Goal: Transaction & Acquisition: Purchase product/service

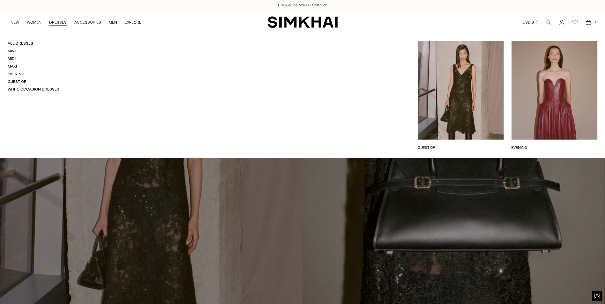
click at [28, 43] on link "All Dresses" at bounding box center [21, 43] width 26 height 4
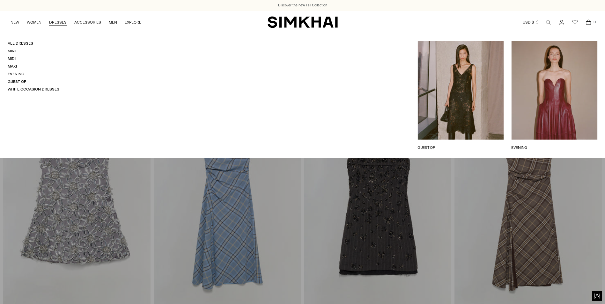
click at [33, 91] on link "White Occasion Dresses" at bounding box center [34, 89] width 52 height 4
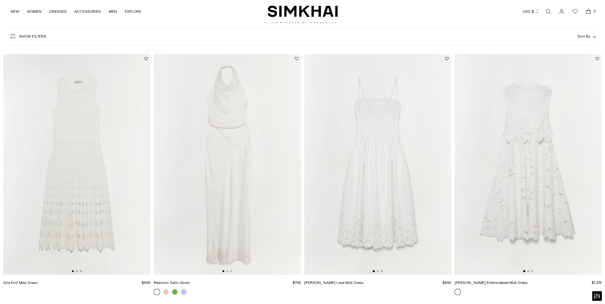
scroll to position [32, 0]
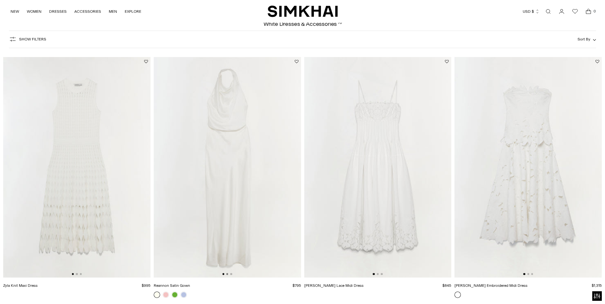
click at [226, 274] on button "Go to slide 2" at bounding box center [227, 274] width 2 height 2
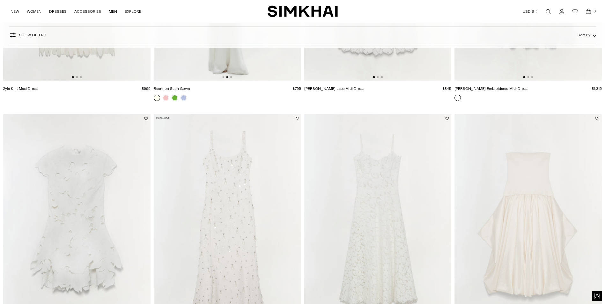
scroll to position [287, 0]
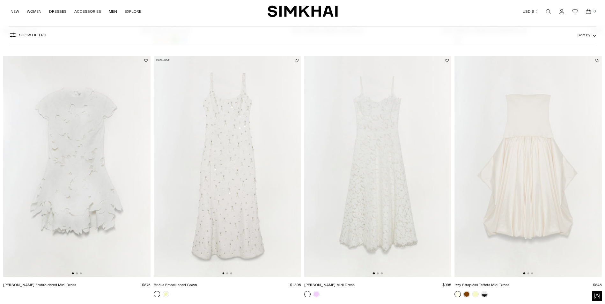
click at [227, 274] on div at bounding box center [227, 274] width 10 height 2
click at [227, 274] on button "Go to slide 2" at bounding box center [227, 274] width 2 height 2
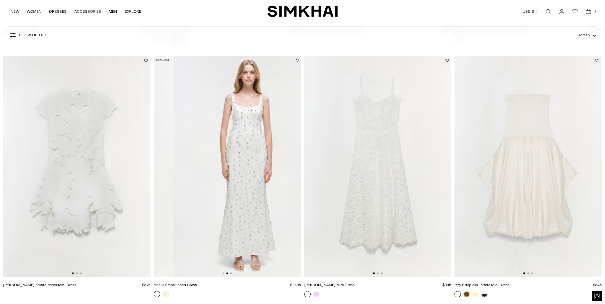
scroll to position [0, 147]
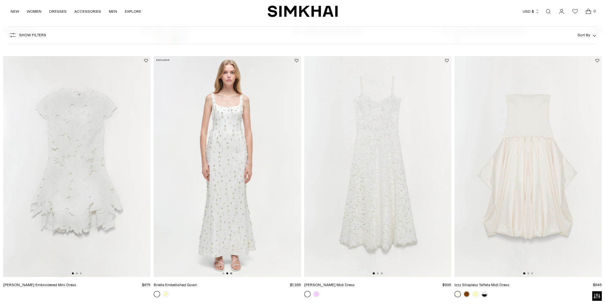
click at [231, 273] on button "Go to slide 3" at bounding box center [231, 274] width 2 height 2
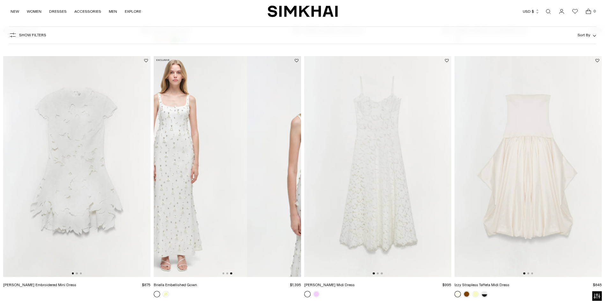
scroll to position [0, 294]
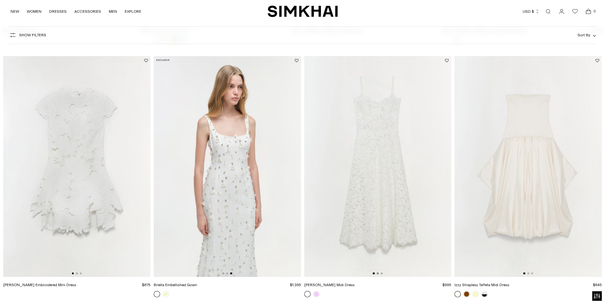
click at [377, 273] on button "Go to slide 2" at bounding box center [378, 274] width 2 height 2
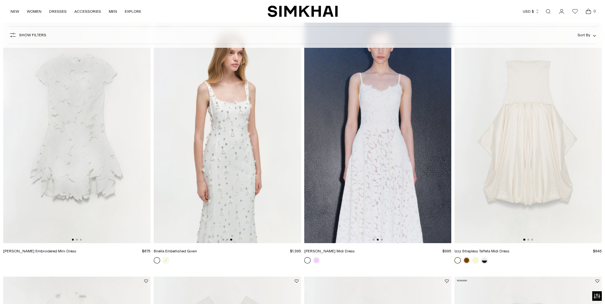
scroll to position [319, 0]
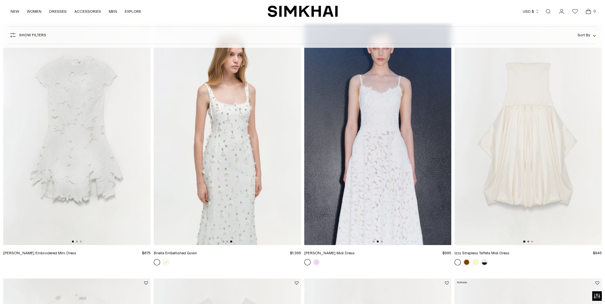
click at [528, 241] on button "Go to slide 2" at bounding box center [528, 242] width 2 height 2
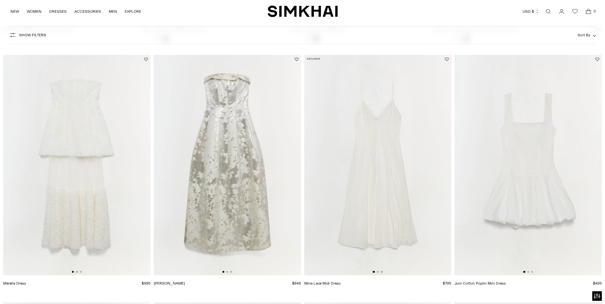
scroll to position [829, 0]
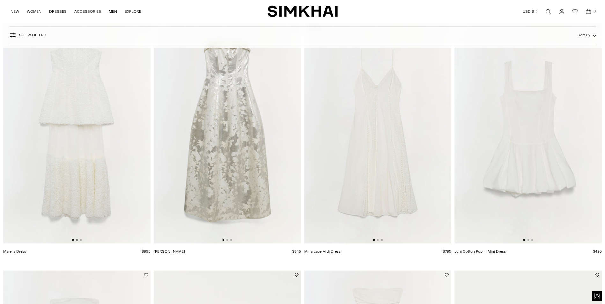
click at [77, 239] on button "Go to slide 2" at bounding box center [77, 240] width 2 height 2
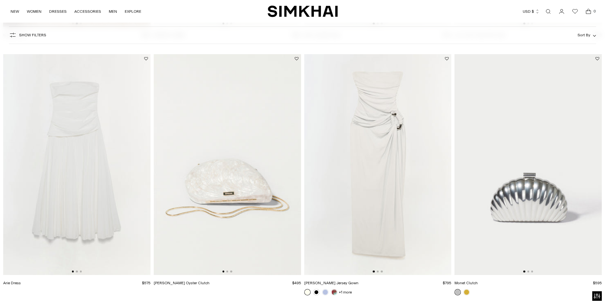
scroll to position [1052, 0]
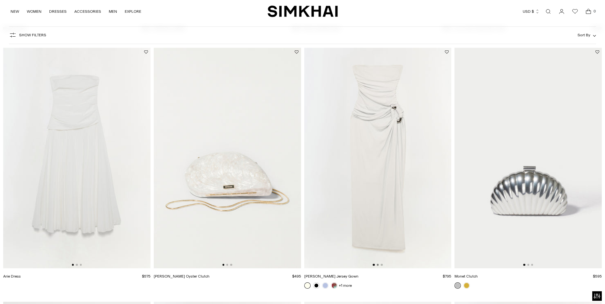
click at [378, 265] on button "Go to slide 2" at bounding box center [378, 265] width 2 height 2
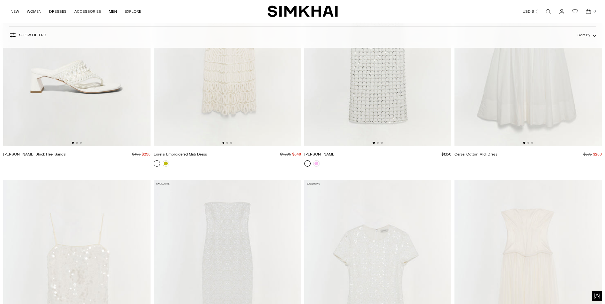
scroll to position [1626, 0]
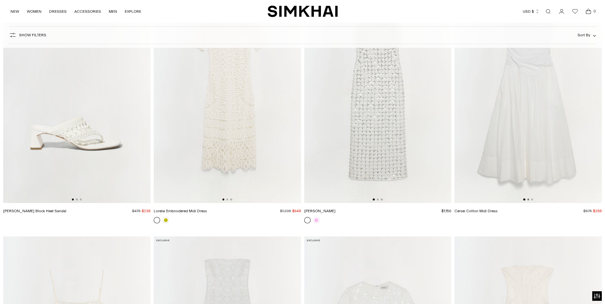
click at [529, 199] on button "Go to slide 2" at bounding box center [528, 200] width 2 height 2
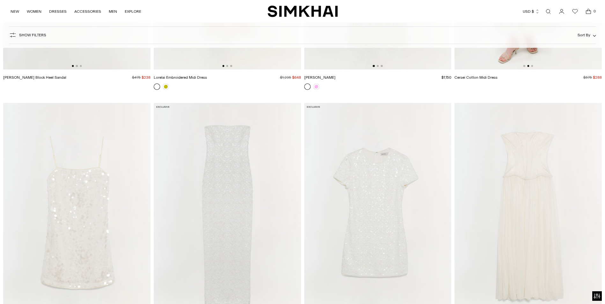
scroll to position [1817, 0]
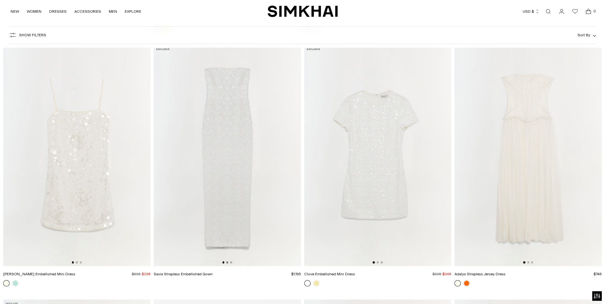
click at [227, 262] on button "Go to slide 2" at bounding box center [227, 262] width 2 height 2
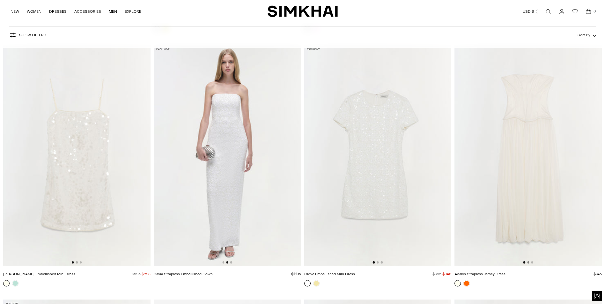
click at [529, 263] on button "Go to slide 2" at bounding box center [528, 262] width 2 height 2
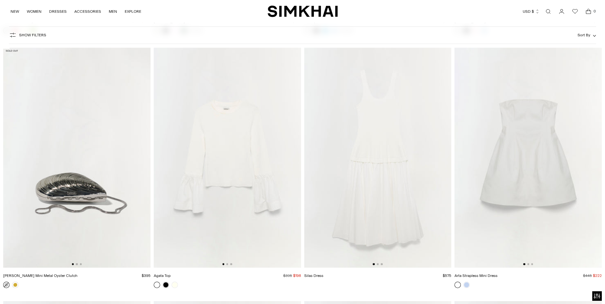
scroll to position [2359, 0]
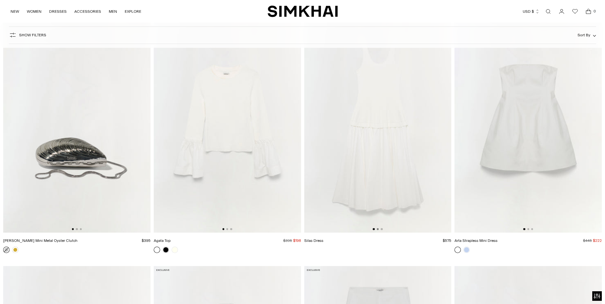
click at [377, 229] on button "Go to slide 2" at bounding box center [378, 229] width 2 height 2
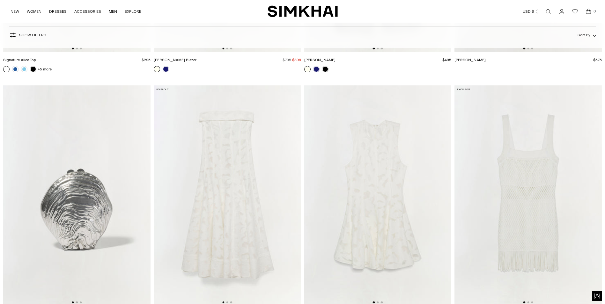
scroll to position [2837, 0]
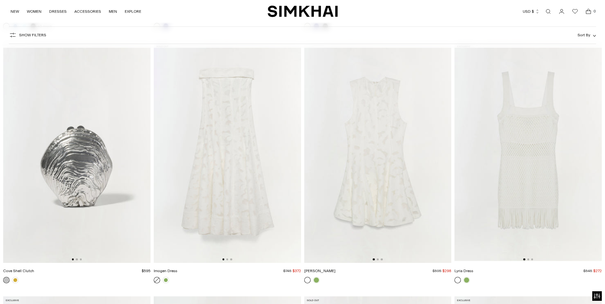
click at [225, 260] on div at bounding box center [227, 260] width 10 height 2
click at [227, 260] on button "Go to slide 2" at bounding box center [227, 260] width 2 height 2
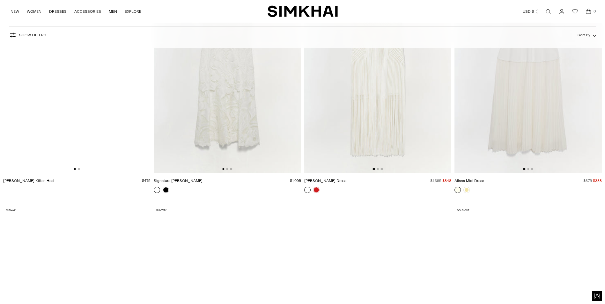
scroll to position [3890, 0]
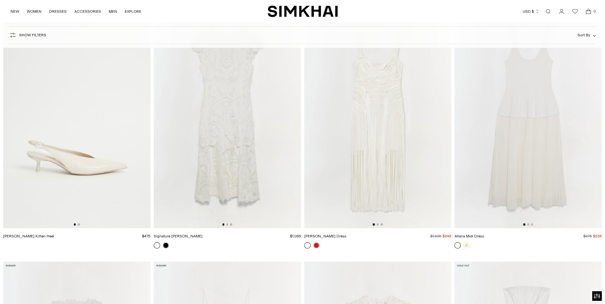
click at [527, 223] on img at bounding box center [527, 117] width 147 height 221
